Goal: Transaction & Acquisition: Purchase product/service

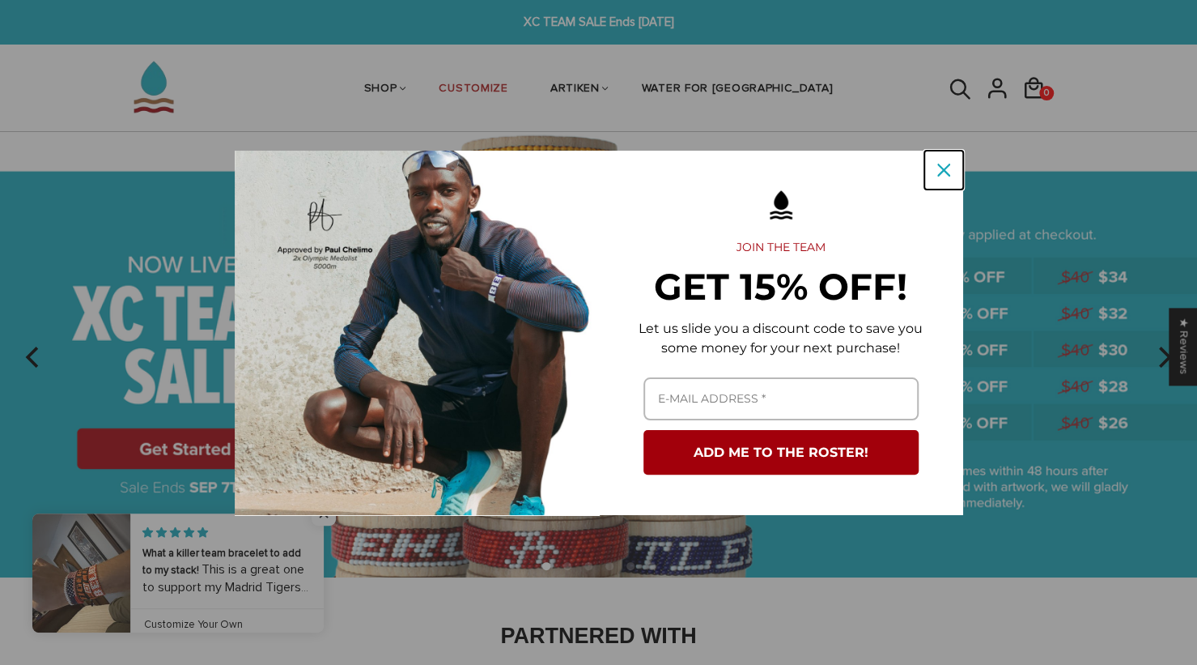
click at [945, 172] on icon "close icon" at bounding box center [943, 170] width 13 height 13
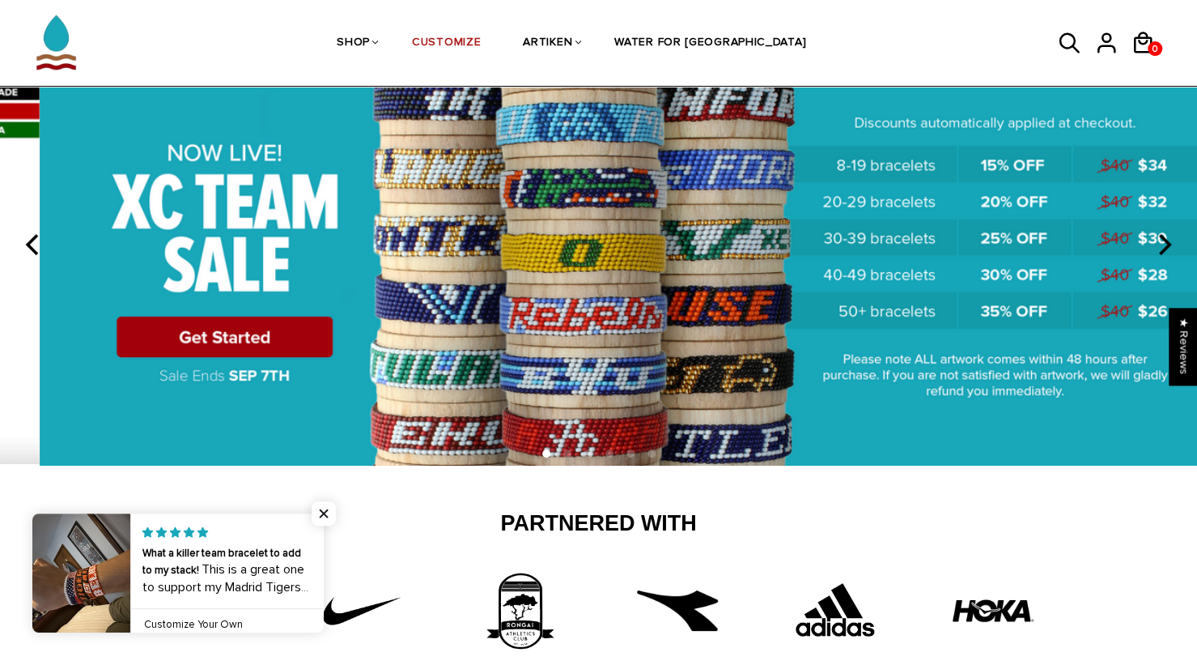
scroll to position [104, 0]
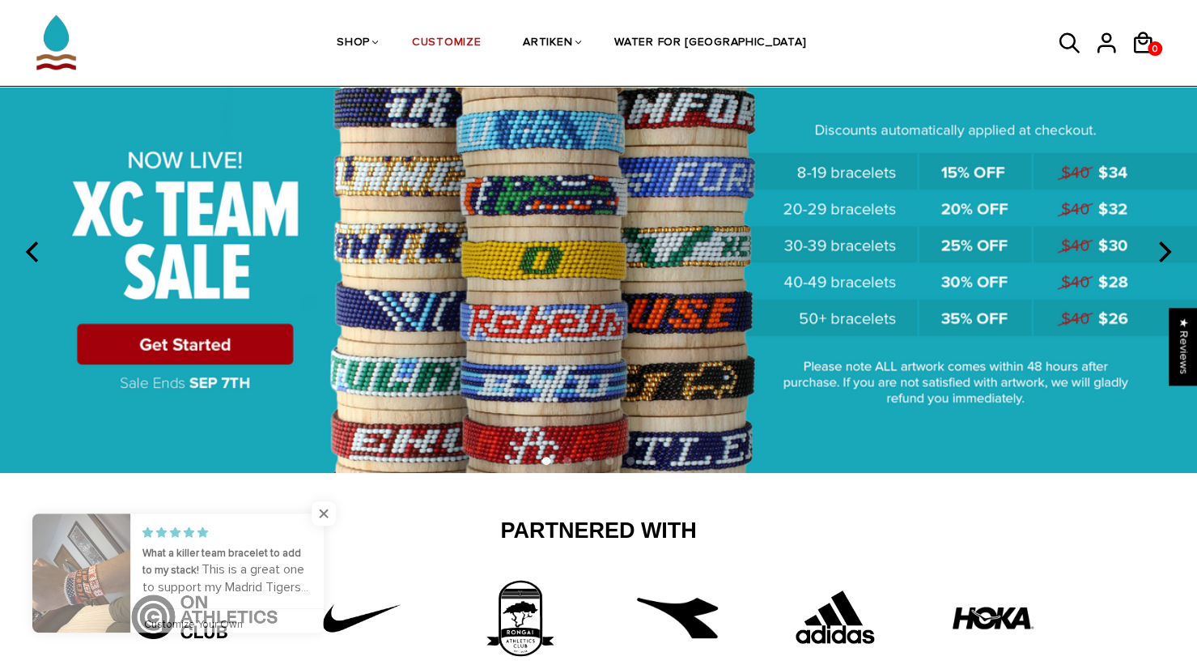
click at [239, 355] on img at bounding box center [598, 250] width 1197 height 445
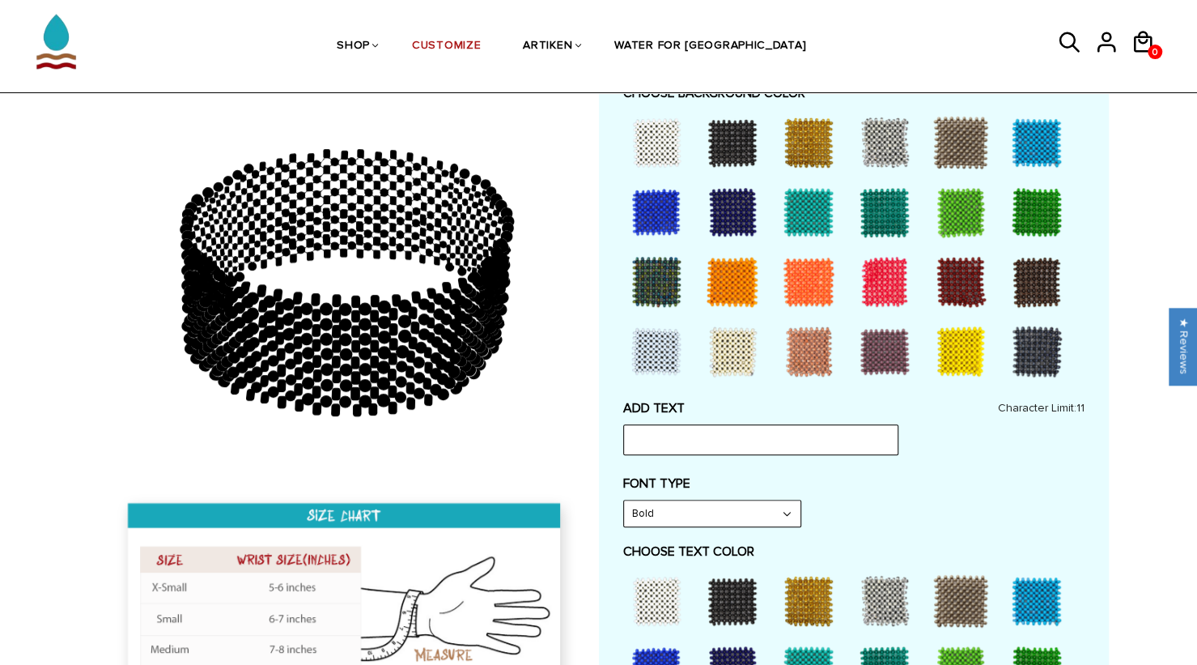
scroll to position [461, 0]
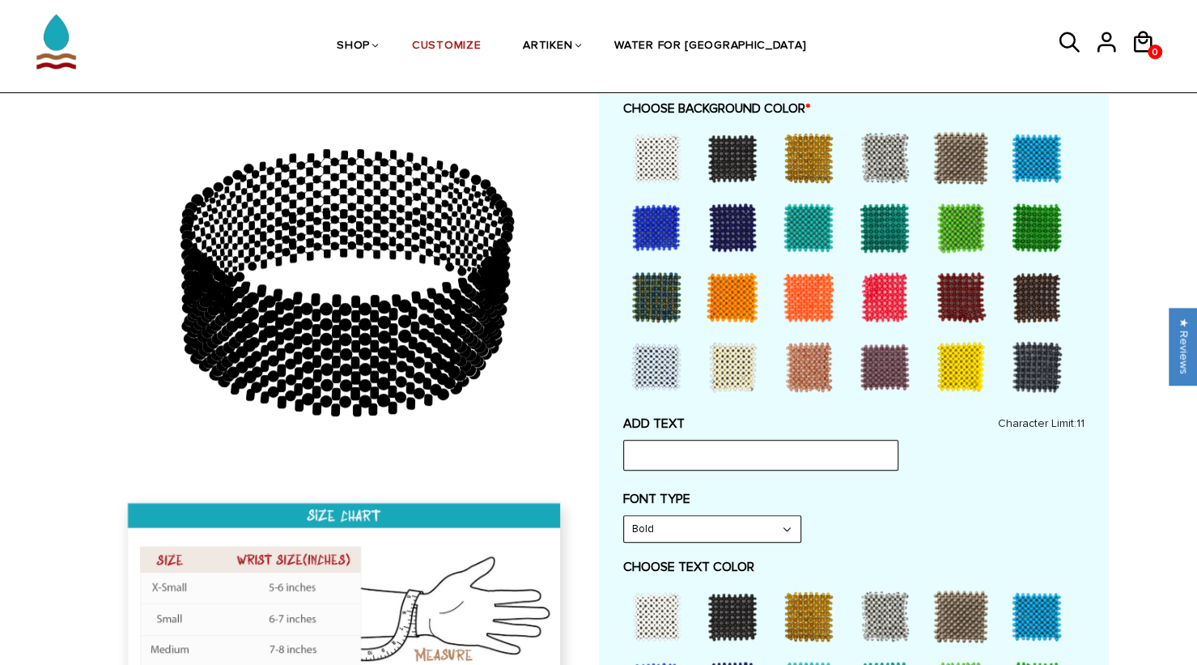
click at [1040, 233] on div at bounding box center [1037, 227] width 65 height 65
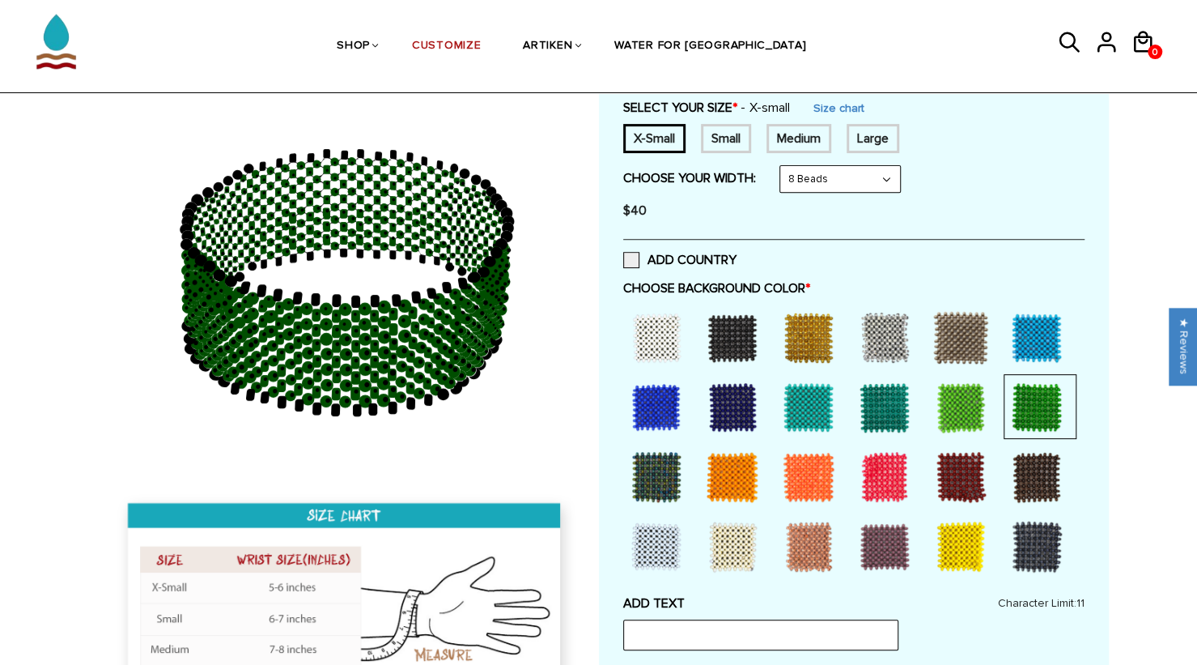
scroll to position [0, 0]
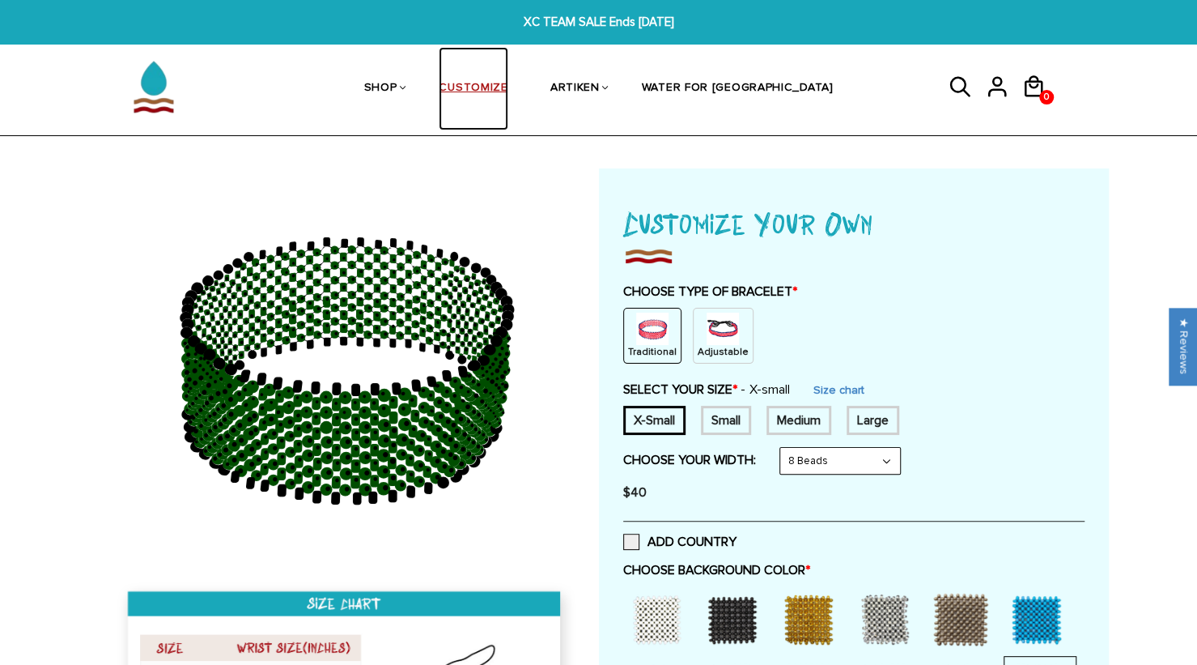
click at [508, 93] on link "CUSTOMIZE" at bounding box center [473, 88] width 69 height 83
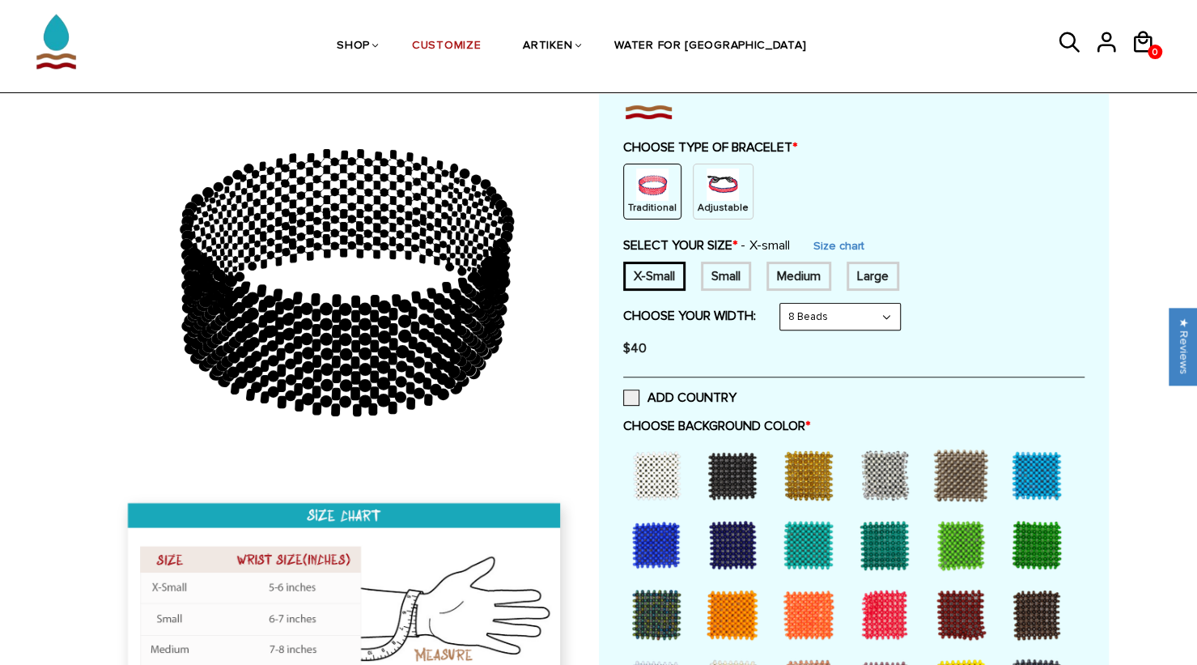
scroll to position [144, 0]
click at [370, 50] on link "SHOP" at bounding box center [353, 46] width 33 height 83
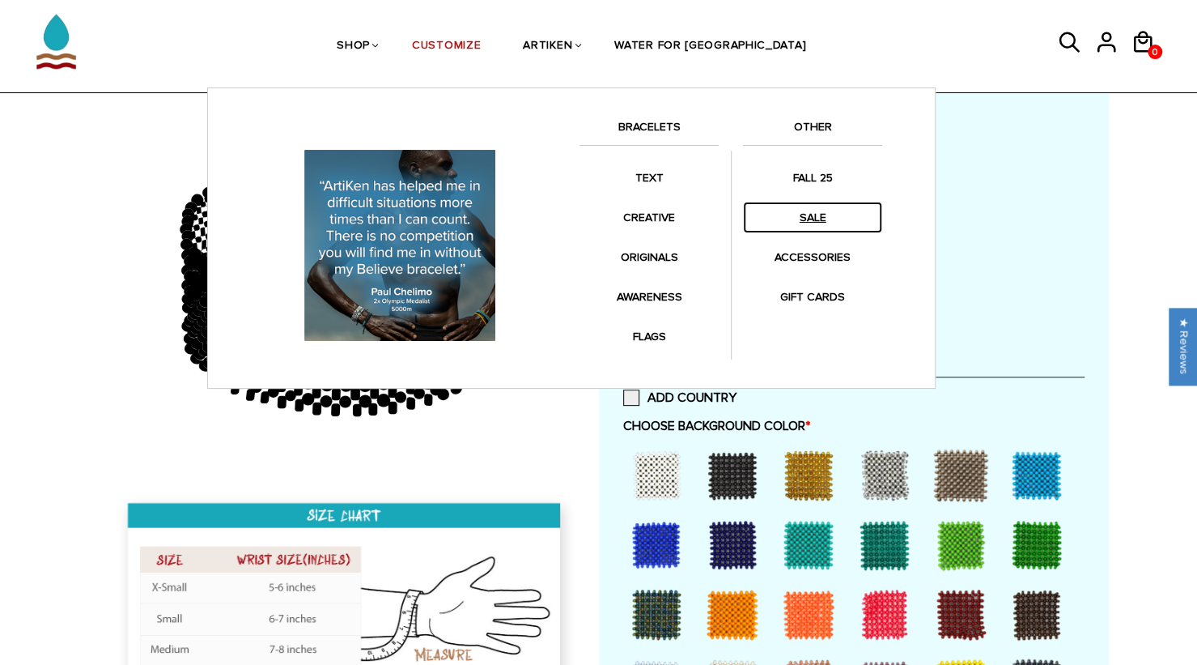
click at [822, 223] on link "SALE" at bounding box center [812, 218] width 139 height 32
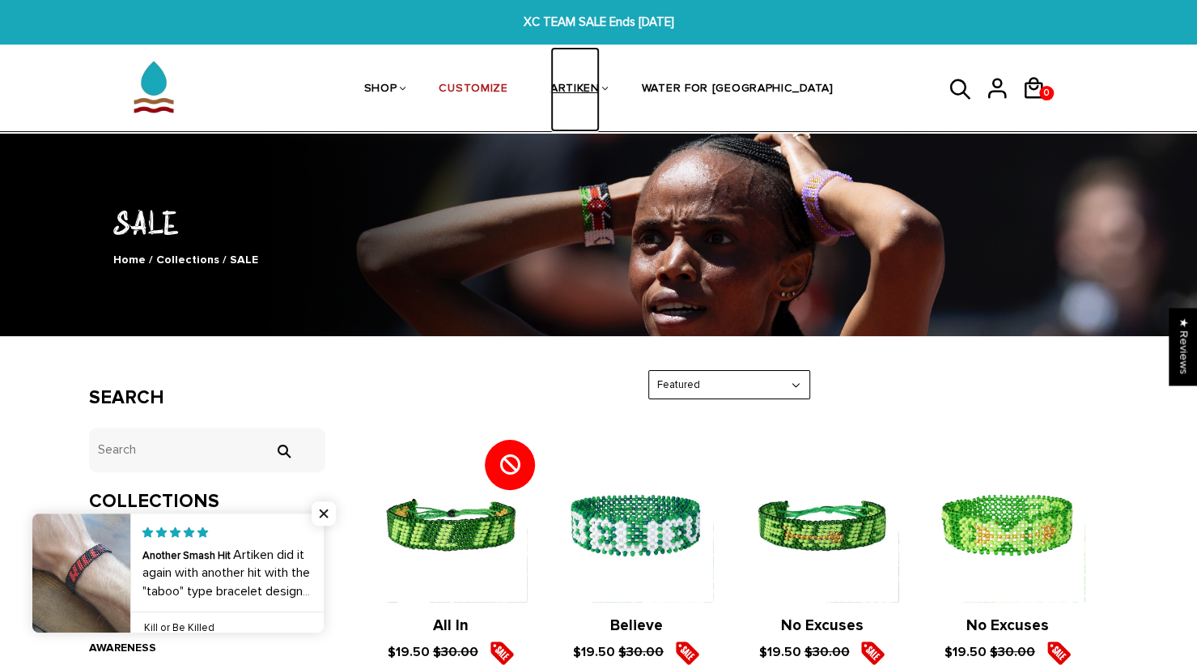
click at [600, 85] on link "ARTIKEN" at bounding box center [574, 90] width 49 height 86
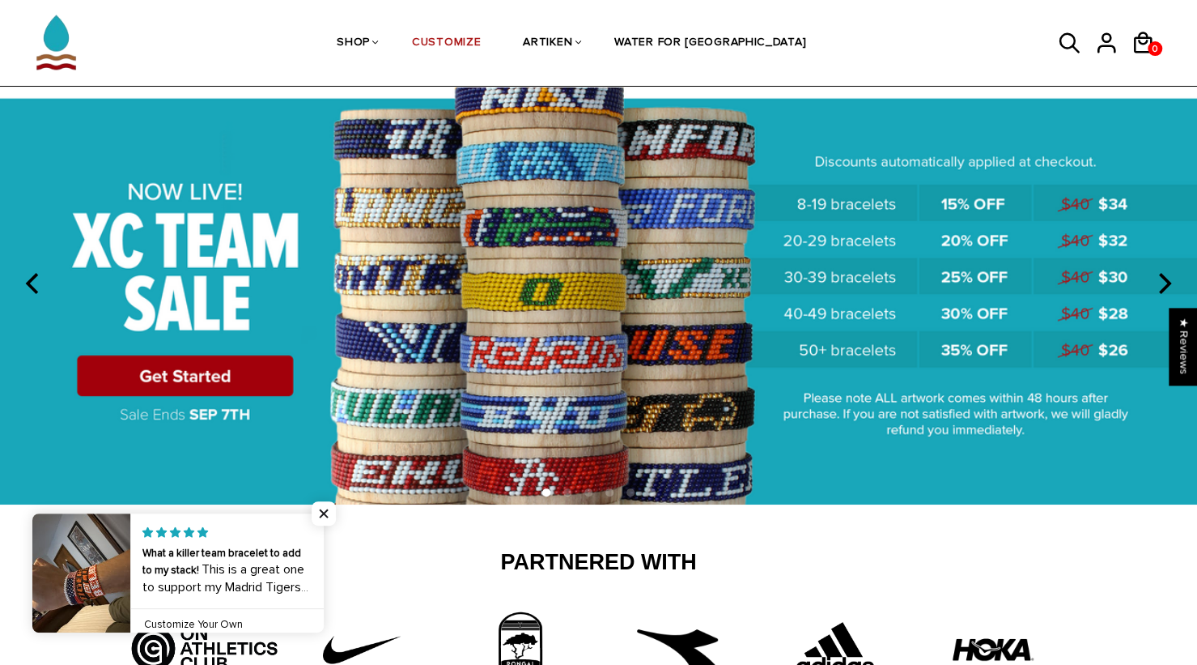
scroll to position [71, 0]
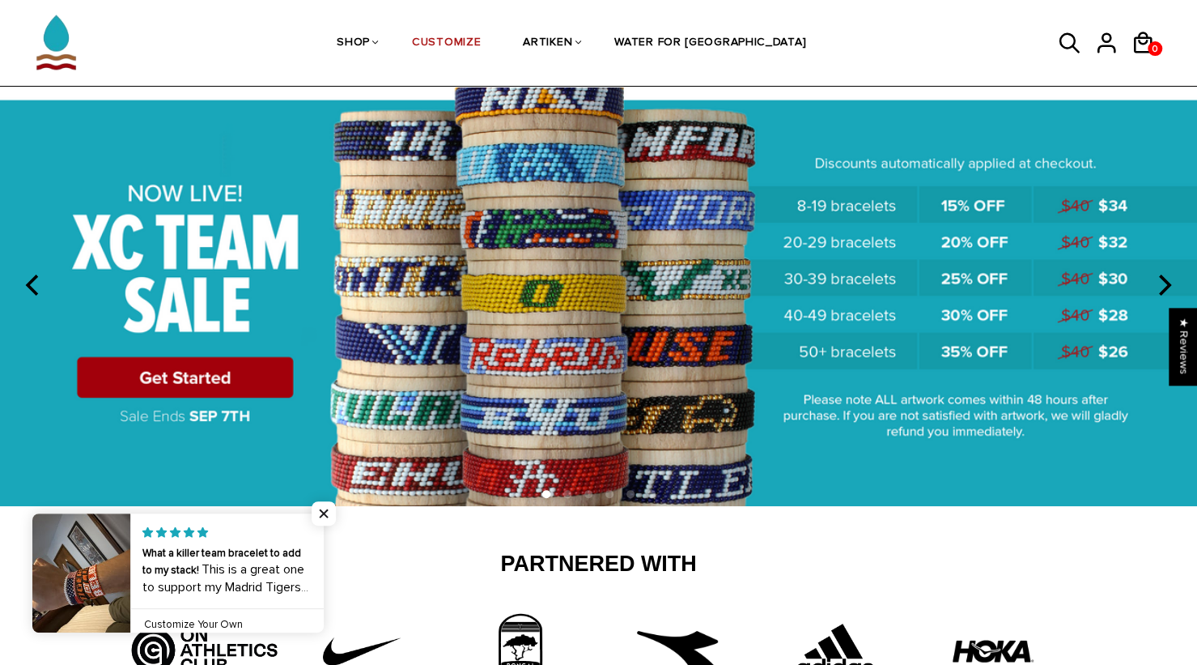
click at [1059, 196] on img at bounding box center [598, 283] width 1197 height 445
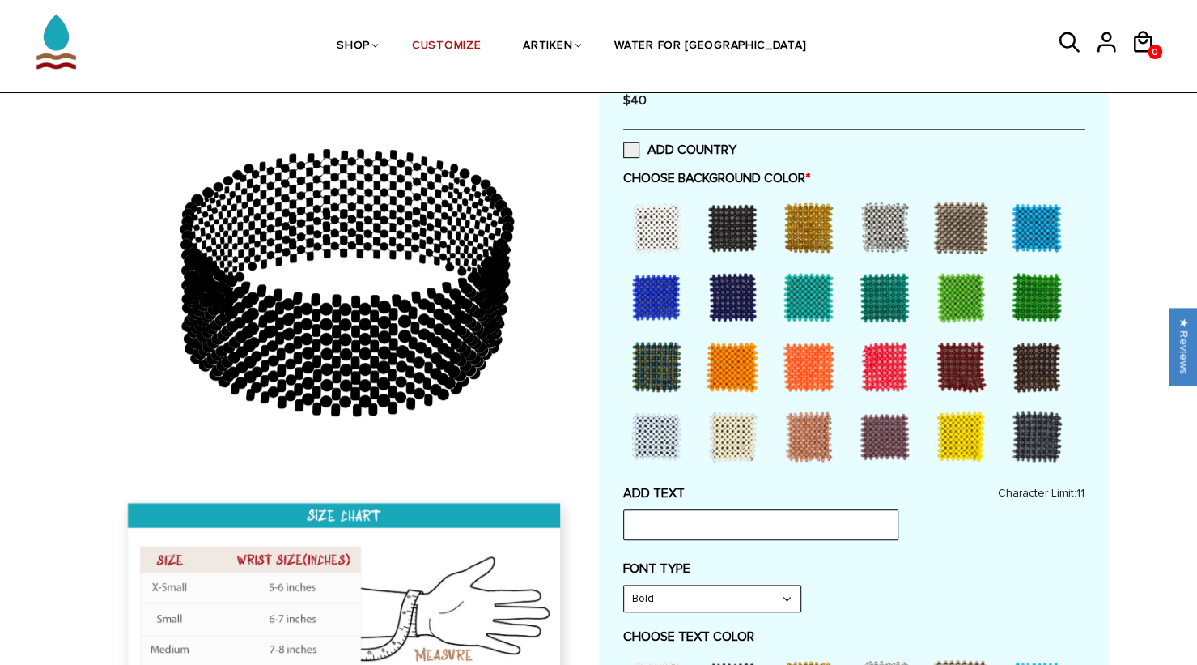
scroll to position [405, 0]
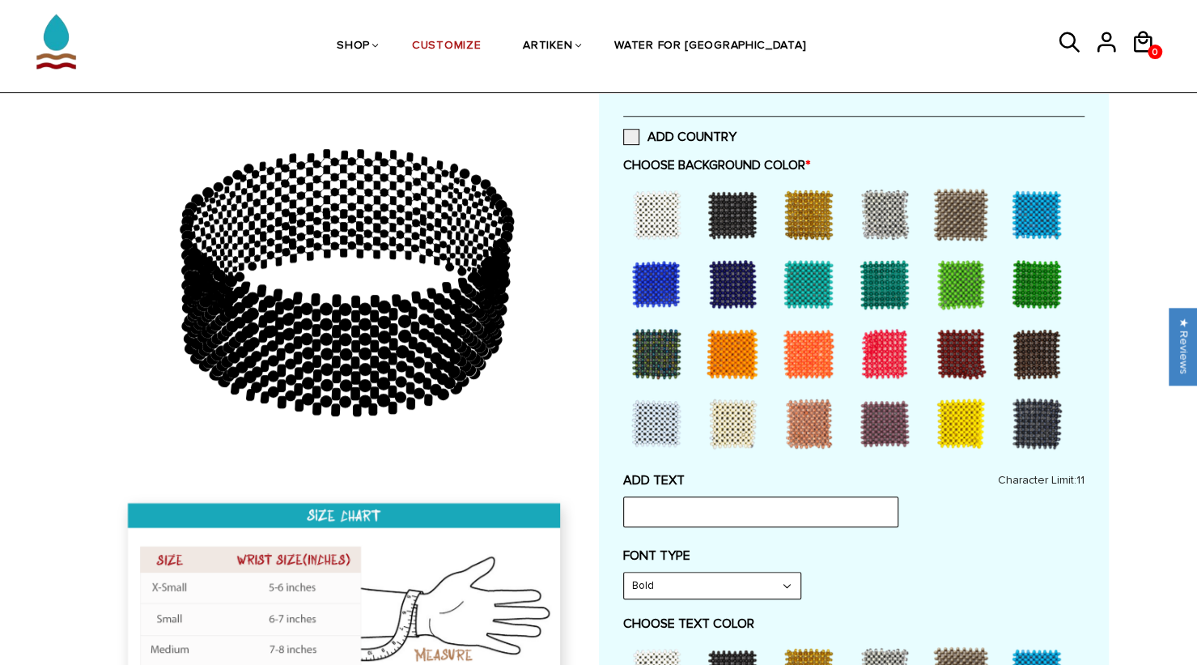
click at [1107, 190] on div "Customize Your Own CHOOSE TYPE OF BRACELET * Traditional Adjustable Traditional…" at bounding box center [854, 617] width 510 height 1707
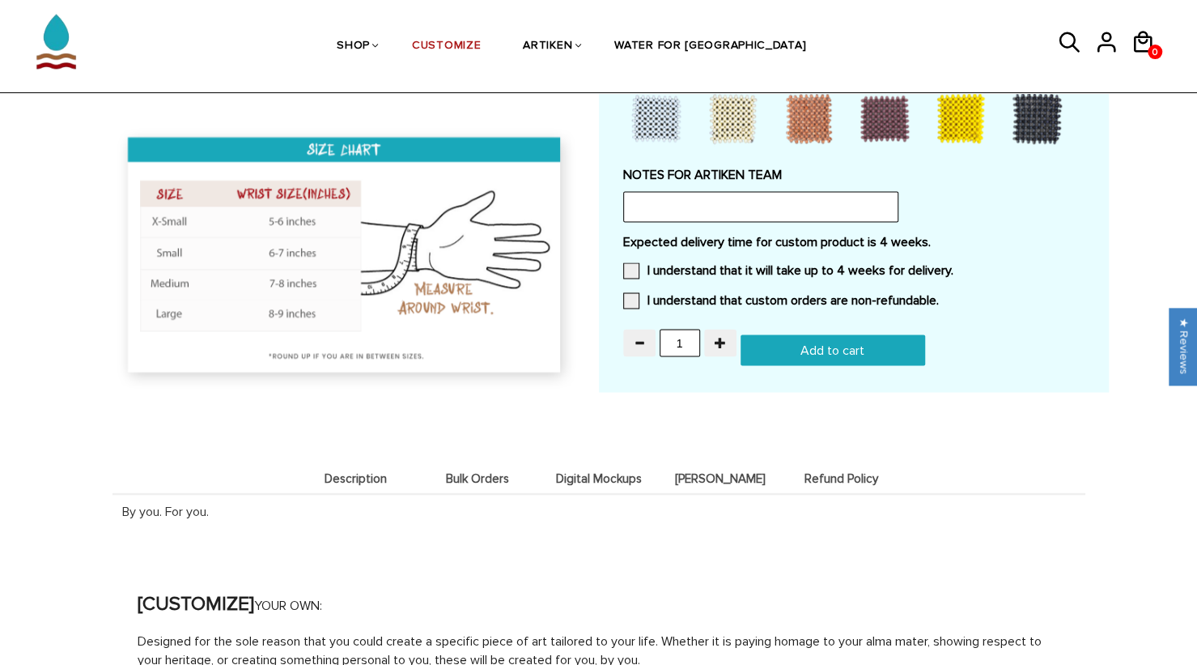
scroll to position [1501, 0]
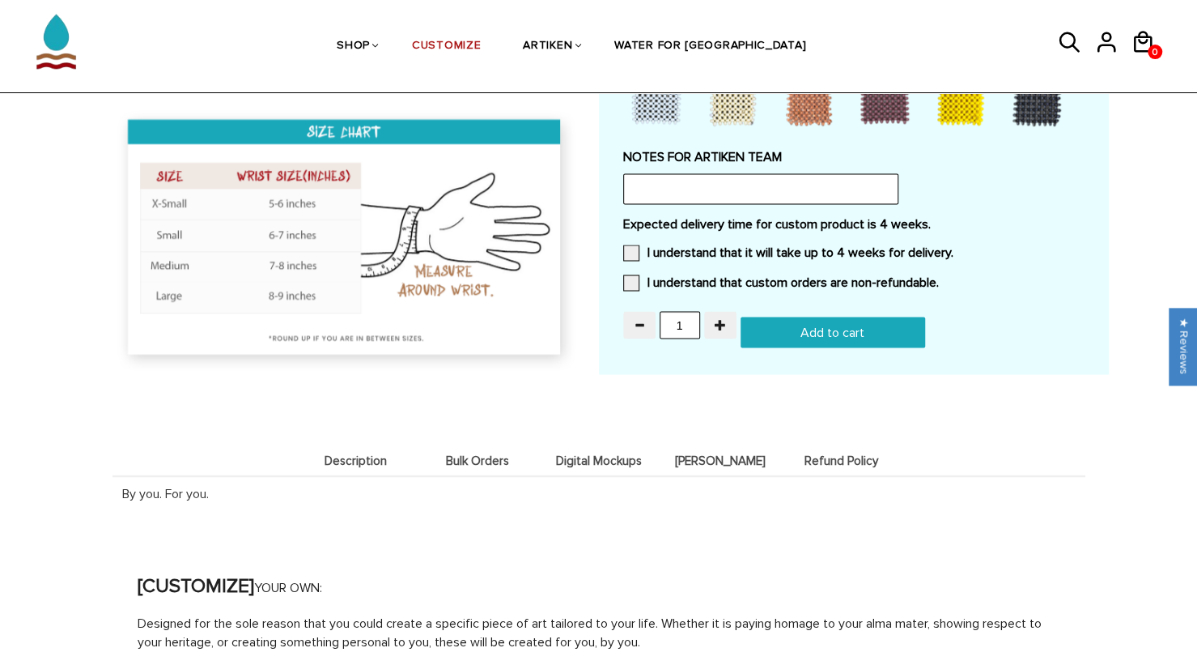
click at [1082, 155] on label "NOTES FOR ARTIKEN TEAM" at bounding box center [853, 157] width 461 height 16
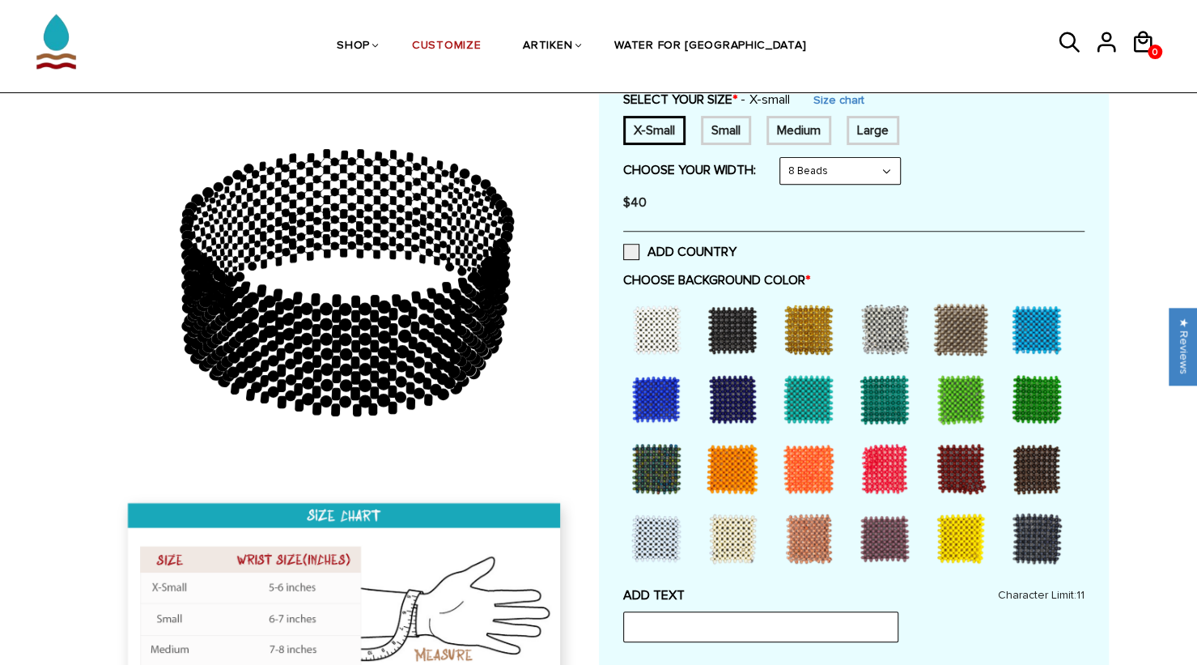
scroll to position [0, 0]
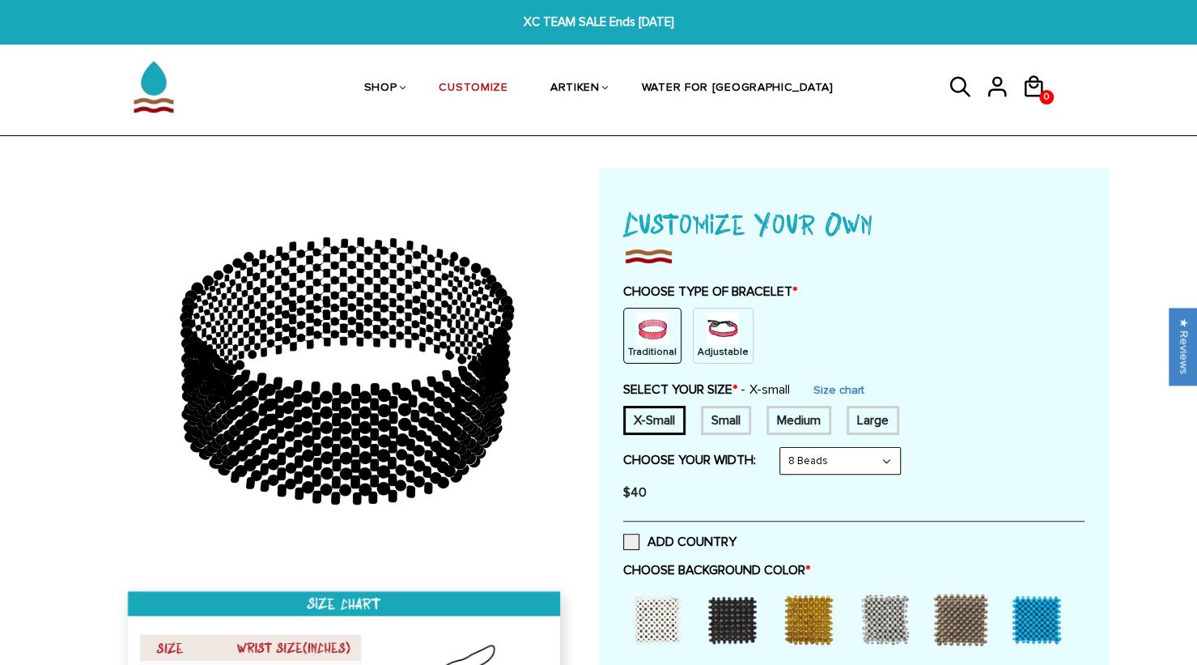
click at [397, 87] on link "SHOP" at bounding box center [380, 88] width 33 height 83
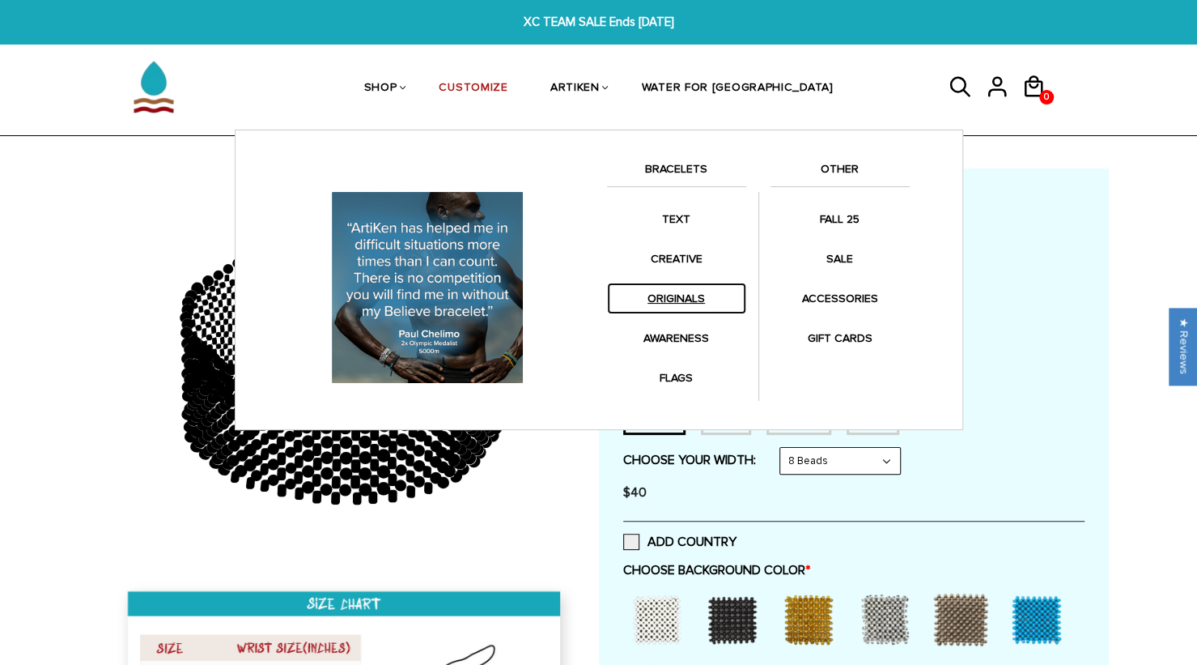
click at [673, 303] on link "ORIGINALS" at bounding box center [676, 299] width 139 height 32
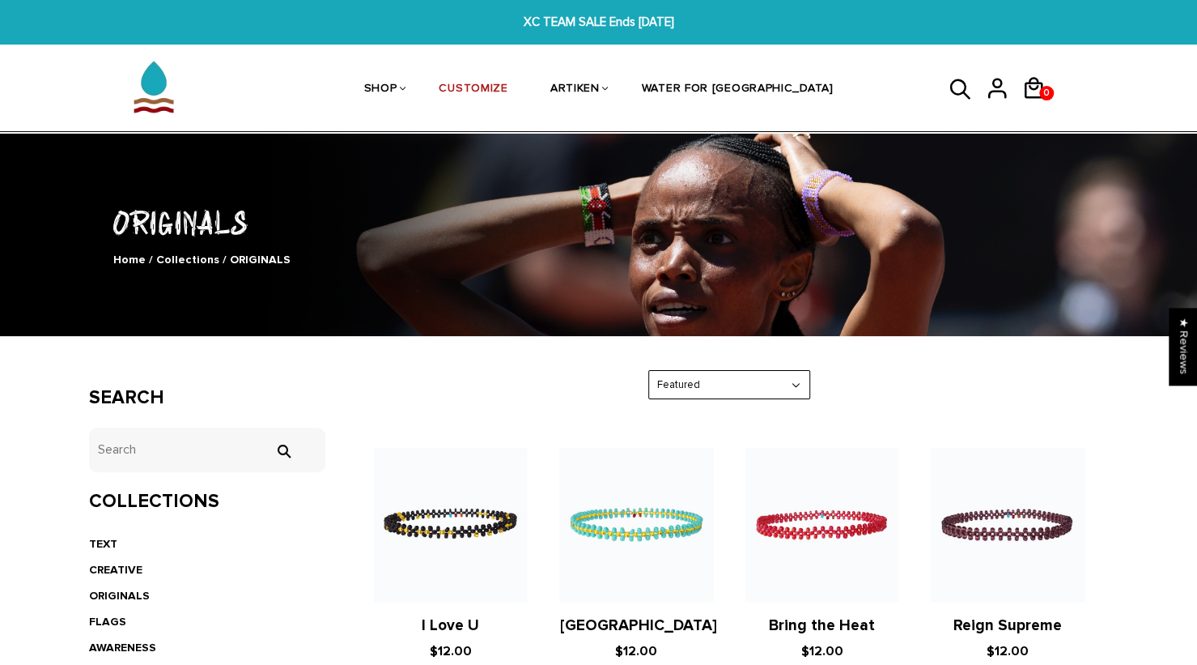
click at [397, 87] on link "SHOP" at bounding box center [380, 90] width 33 height 86
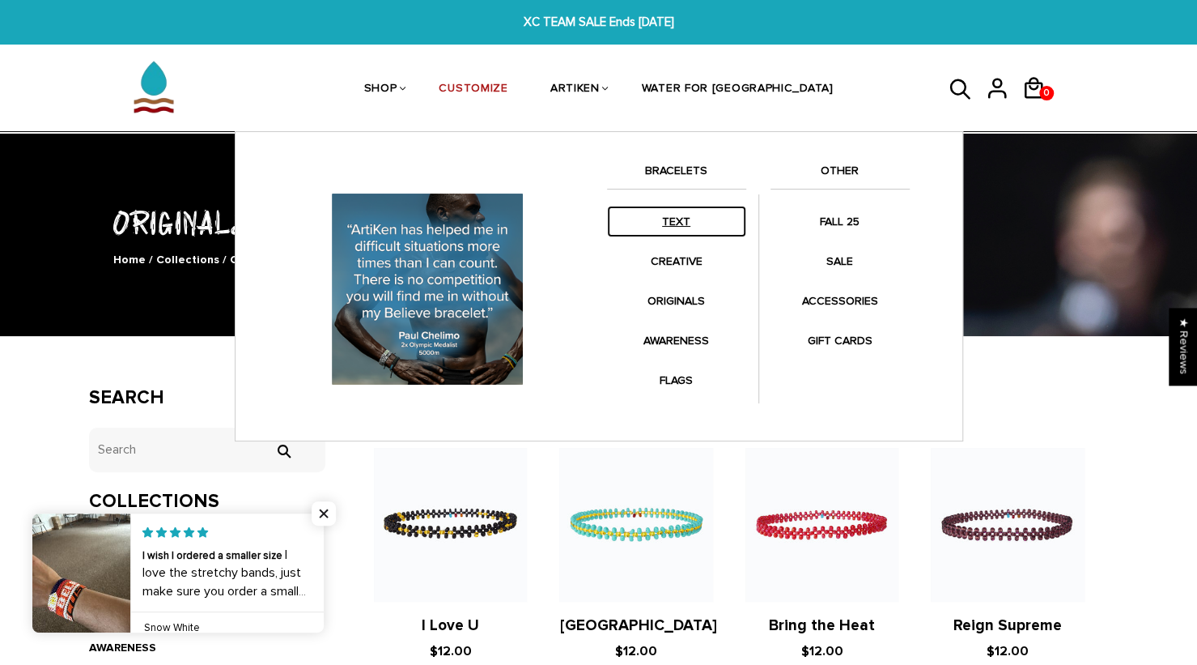
click at [672, 228] on link "TEXT" at bounding box center [676, 222] width 139 height 32
